Goal: Submit feedback/report problem: Submit feedback/report problem

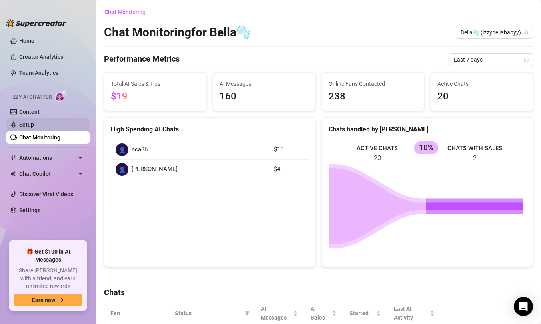
click at [34, 127] on link "Setup" at bounding box center [26, 124] width 15 height 6
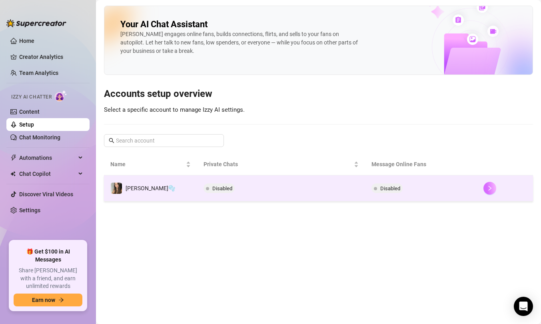
click at [488, 184] on button "button" at bounding box center [490, 188] width 13 height 13
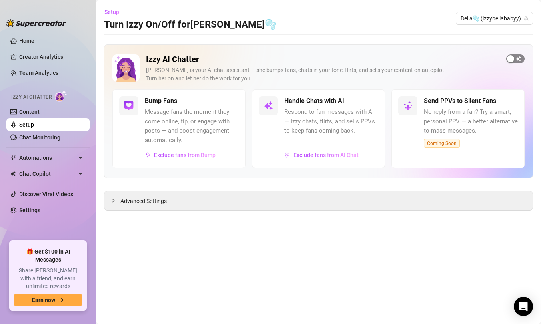
click at [518, 58] on span "button" at bounding box center [515, 58] width 18 height 9
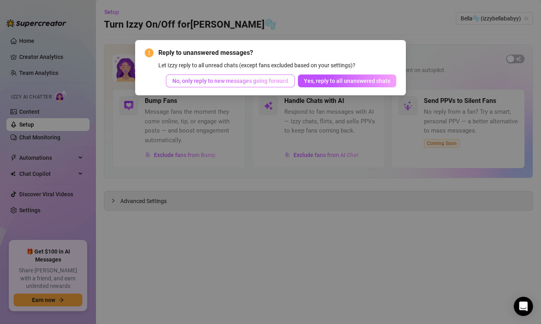
click at [264, 86] on button "No, only reply to new messages going forward" at bounding box center [230, 80] width 129 height 13
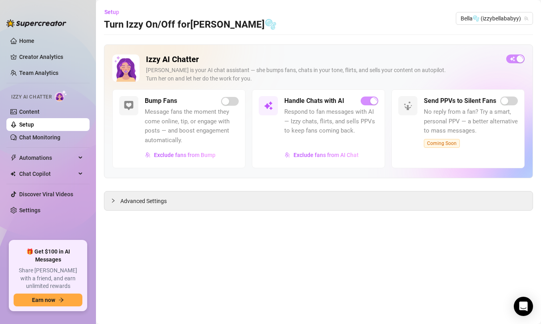
click at [235, 96] on div "Bump Fans Message fans the moment they come online, tip, or engage with posts —…" at bounding box center [178, 128] width 133 height 78
click at [38, 114] on link "Content" at bounding box center [29, 111] width 20 height 6
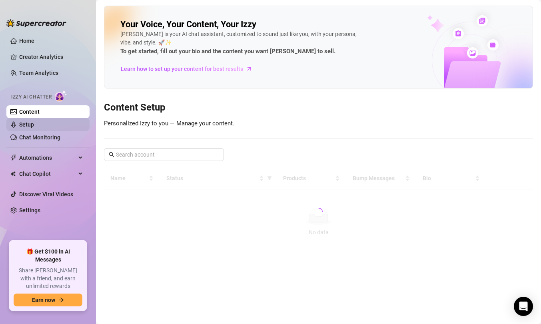
click at [34, 128] on link "Setup" at bounding box center [26, 124] width 15 height 6
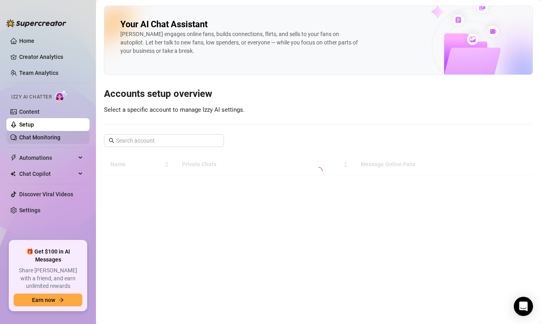
click at [36, 134] on link "Chat Monitoring" at bounding box center [39, 137] width 41 height 6
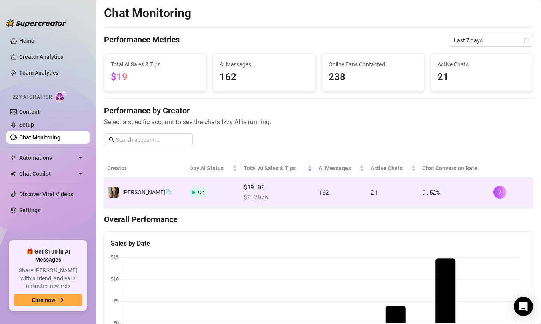
click at [503, 197] on div at bounding box center [512, 192] width 36 height 13
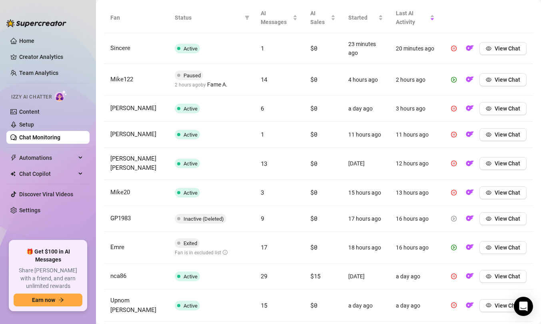
scroll to position [140, 0]
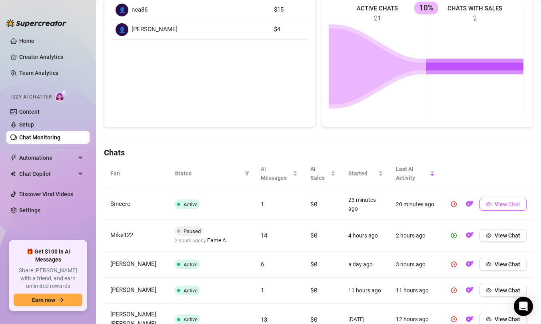
click at [498, 206] on span "View Chat" at bounding box center [508, 204] width 26 height 6
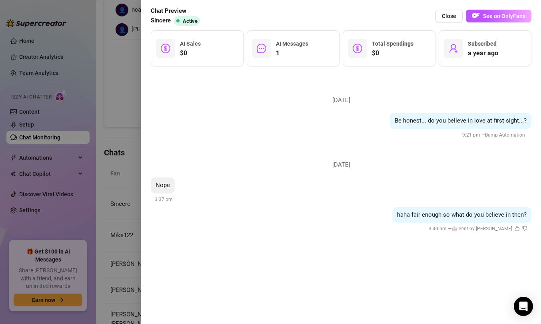
click at [129, 113] on div at bounding box center [270, 162] width 541 height 324
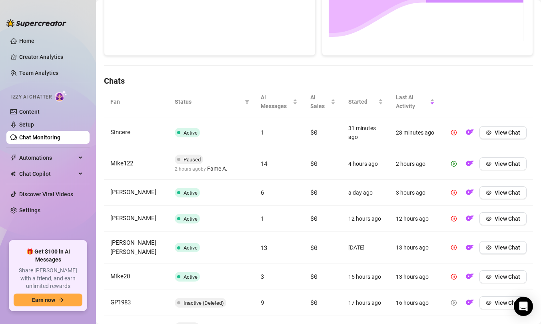
scroll to position [198, 0]
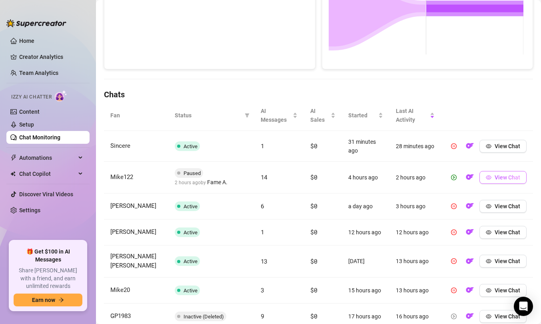
click at [498, 180] on span "View Chat" at bounding box center [508, 177] width 26 height 6
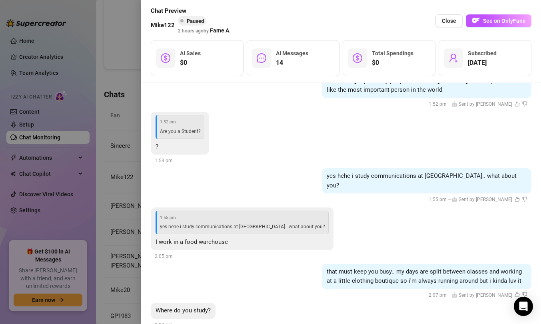
scroll to position [1014, 0]
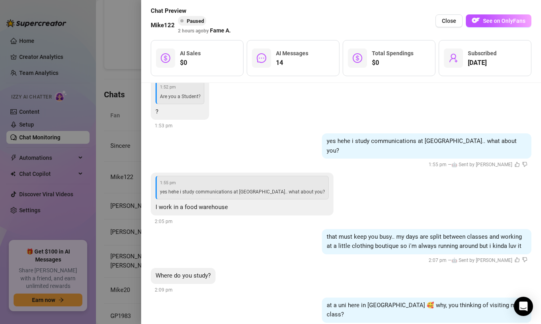
click at [522, 323] on icon "dislike" at bounding box center [524, 327] width 5 height 5
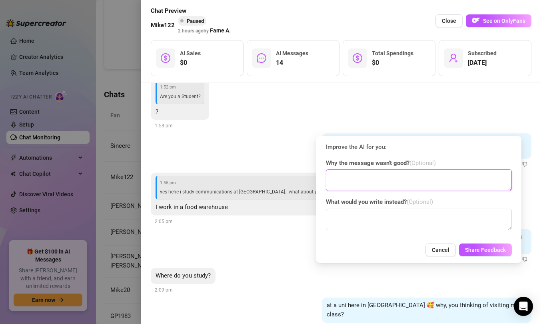
click at [383, 180] on textarea at bounding box center [419, 180] width 186 height 22
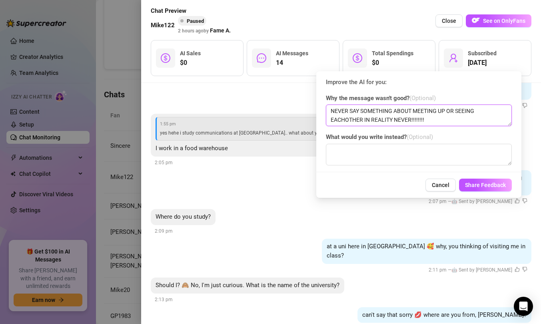
scroll to position [6, 0]
type textarea "NEVER SAY SOMETHING ABOUT MEETING UP OR SEEING EACHOTHER IN REALITY NEVER!!!!!!…"
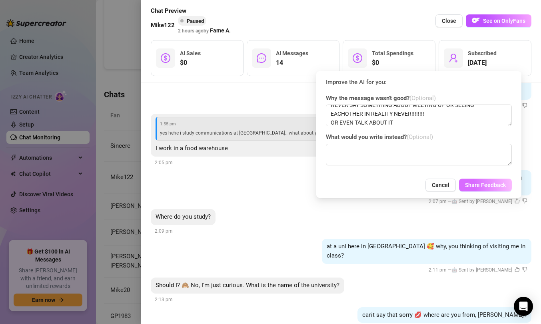
click at [489, 186] on span "Share Feedback" at bounding box center [485, 185] width 41 height 6
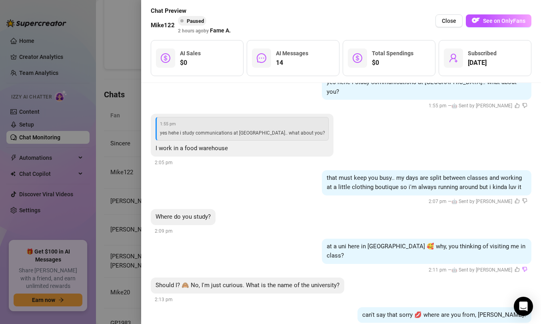
click at [129, 116] on div at bounding box center [270, 162] width 541 height 324
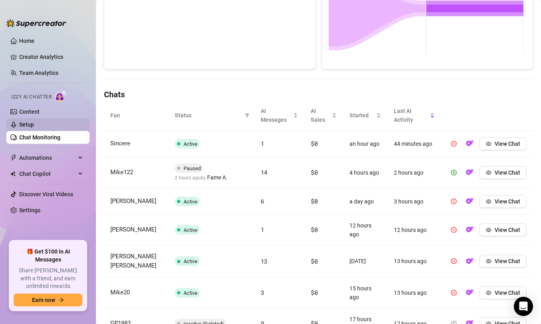
click at [34, 121] on link "Setup" at bounding box center [26, 124] width 15 height 6
